Goal: Information Seeking & Learning: Learn about a topic

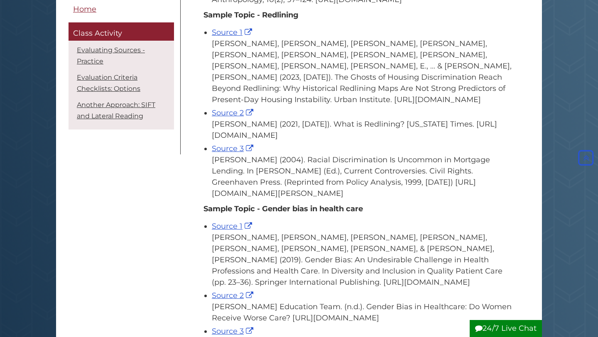
scroll to position [366, 0]
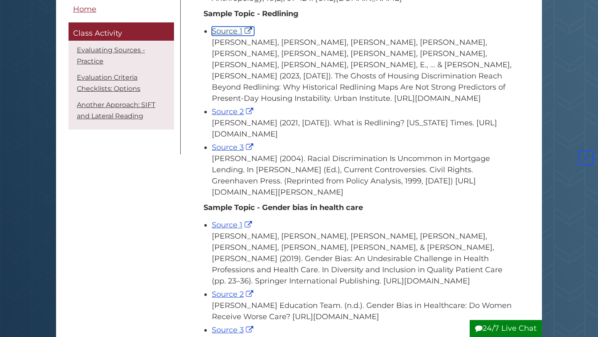
click at [237, 36] on link "Source 1" at bounding box center [233, 31] width 42 height 9
click at [233, 152] on link "Source 3" at bounding box center [234, 147] width 44 height 9
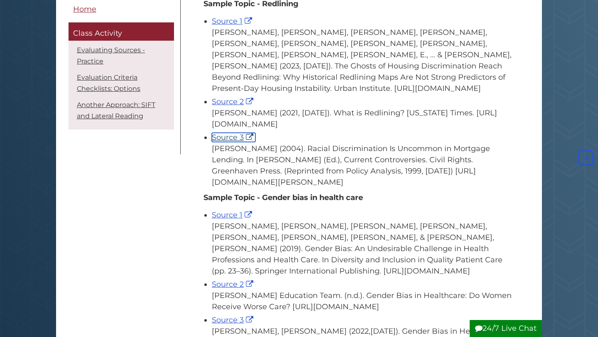
scroll to position [372, 0]
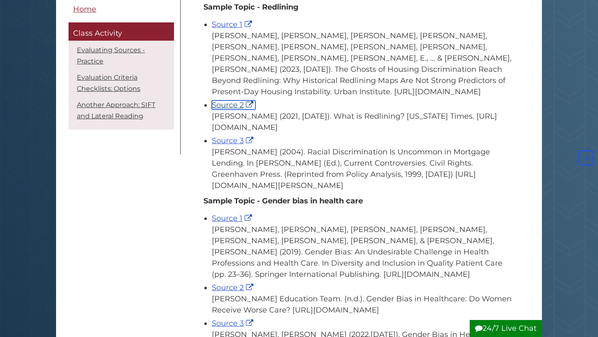
click at [234, 110] on link "Source 2" at bounding box center [234, 104] width 44 height 9
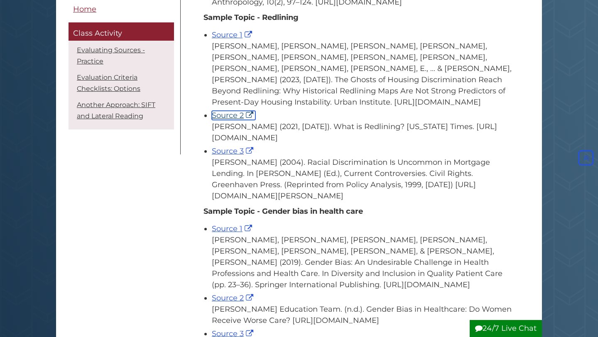
scroll to position [361, 0]
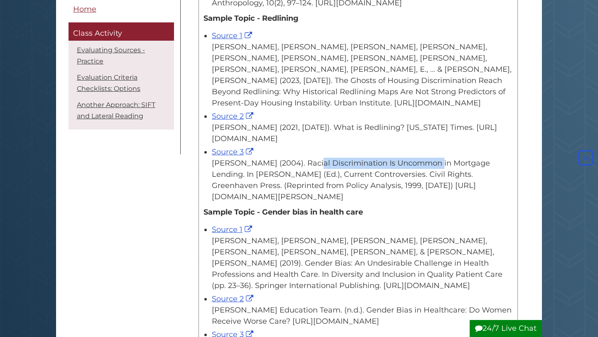
drag, startPoint x: 260, startPoint y: 177, endPoint x: 365, endPoint y: 177, distance: 105.1
click at [365, 177] on div "[PERSON_NAME] (2004). Racial Discrimination Is Uncommon in Mortgage Lending. In…" at bounding box center [362, 180] width 301 height 45
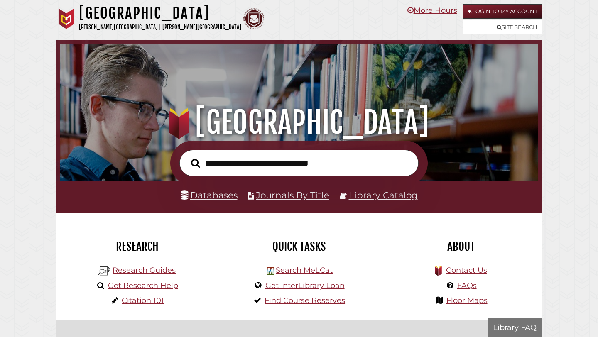
scroll to position [158, 473]
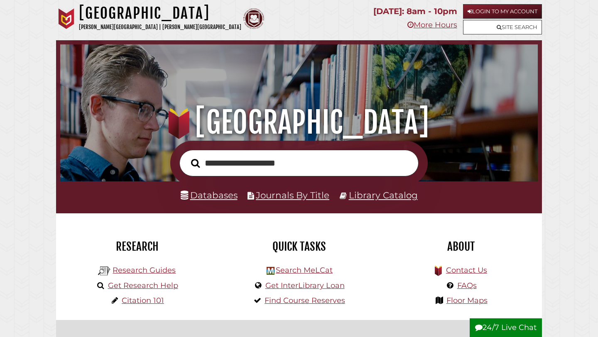
type input "**********"
click at [187, 157] on button "Search" at bounding box center [195, 164] width 17 height 14
